Goal: Transaction & Acquisition: Subscribe to service/newsletter

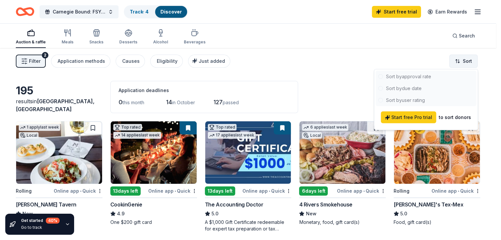
click at [466, 64] on html "[GEOGRAPHIC_DATA] , [GEOGRAPHIC_DATA] , [GEOGRAPHIC_DATA] Carnegie Bound: FSYO …" at bounding box center [250, 120] width 501 height 240
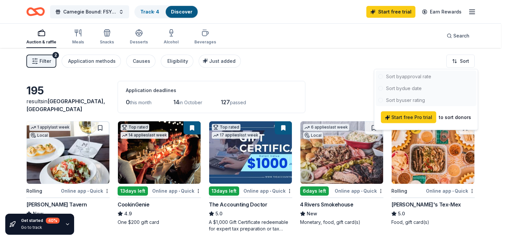
click at [379, 60] on html "[GEOGRAPHIC_DATA] , [GEOGRAPHIC_DATA] , [GEOGRAPHIC_DATA] Carnegie Bound: FSYO …" at bounding box center [253, 120] width 506 height 240
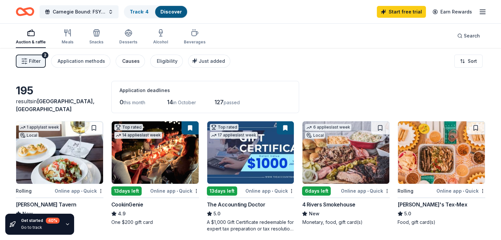
click at [135, 64] on div "Causes" at bounding box center [130, 61] width 17 height 8
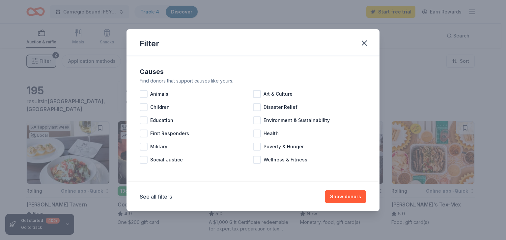
click at [342, 7] on div "Filter Causes Find donors that support causes like yours. Animals Art & Culture…" at bounding box center [253, 120] width 506 height 240
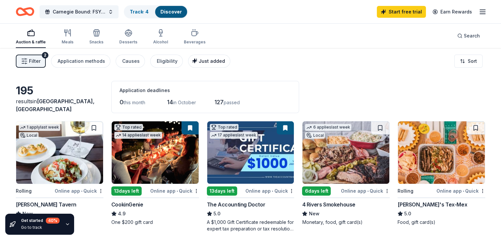
click at [214, 61] on span "Just added" at bounding box center [212, 61] width 26 height 6
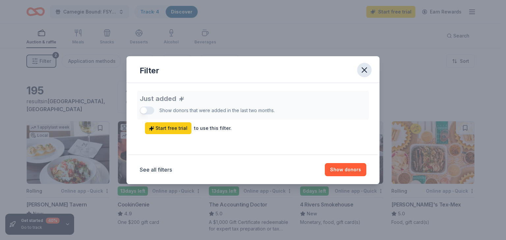
click at [358, 67] on button "button" at bounding box center [364, 70] width 14 height 14
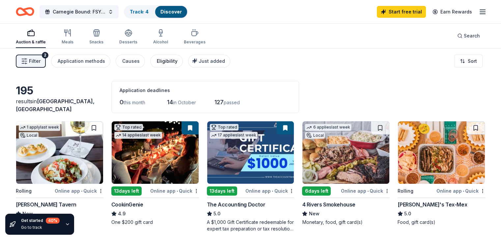
click at [173, 64] on div "Eligibility" at bounding box center [167, 61] width 21 height 8
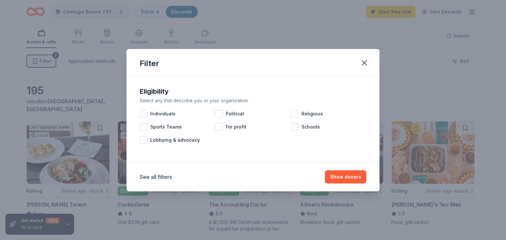
click at [270, 33] on div "Filter Eligibility Select any that describe you or your organization. Individua…" at bounding box center [253, 120] width 506 height 240
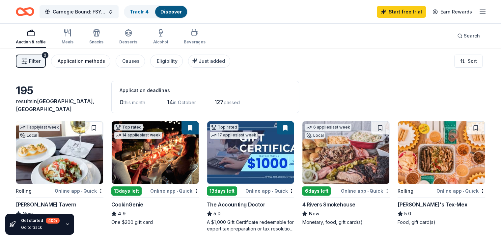
click at [84, 66] on button "Application methods" at bounding box center [80, 61] width 59 height 13
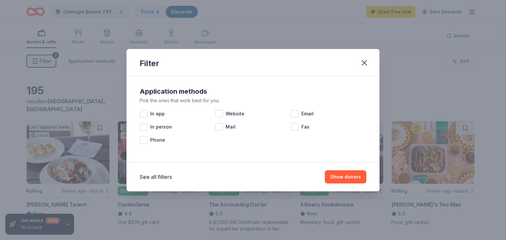
click at [41, 58] on div "Filter Application methods Pick the ones that work best for you. In app Website…" at bounding box center [253, 120] width 506 height 240
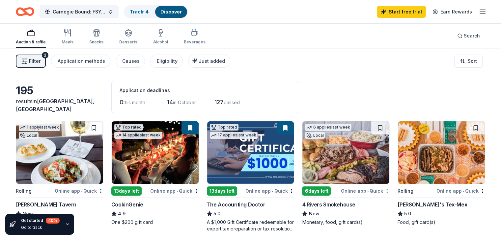
click at [40, 60] on span "Filter" at bounding box center [35, 61] width 12 height 8
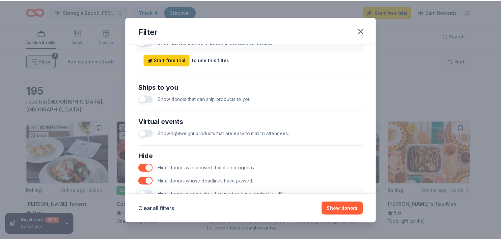
scroll to position [327, 0]
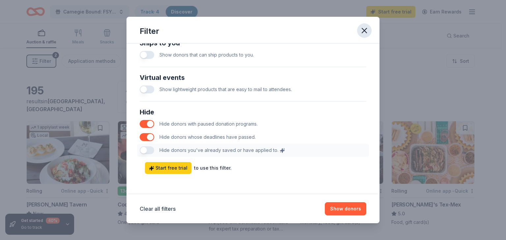
click at [363, 35] on button "button" at bounding box center [364, 30] width 14 height 14
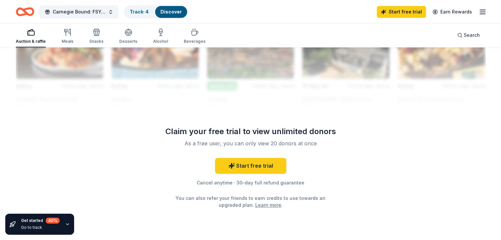
scroll to position [652, 0]
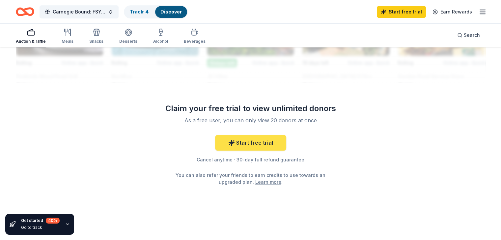
click at [260, 139] on link "Start free trial" at bounding box center [250, 143] width 71 height 16
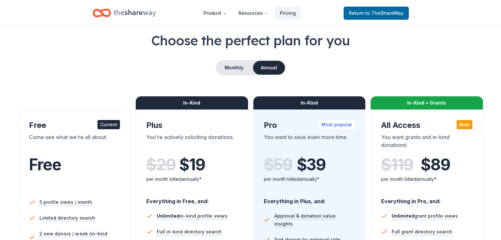
scroll to position [32, 0]
click at [238, 64] on button "Monthly" at bounding box center [233, 68] width 35 height 14
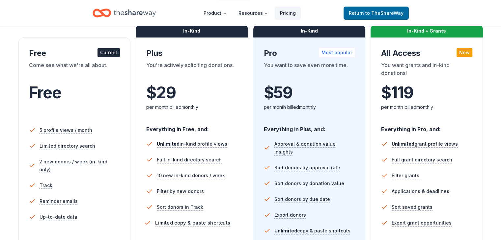
scroll to position [115, 0]
